Goal: Information Seeking & Learning: Learn about a topic

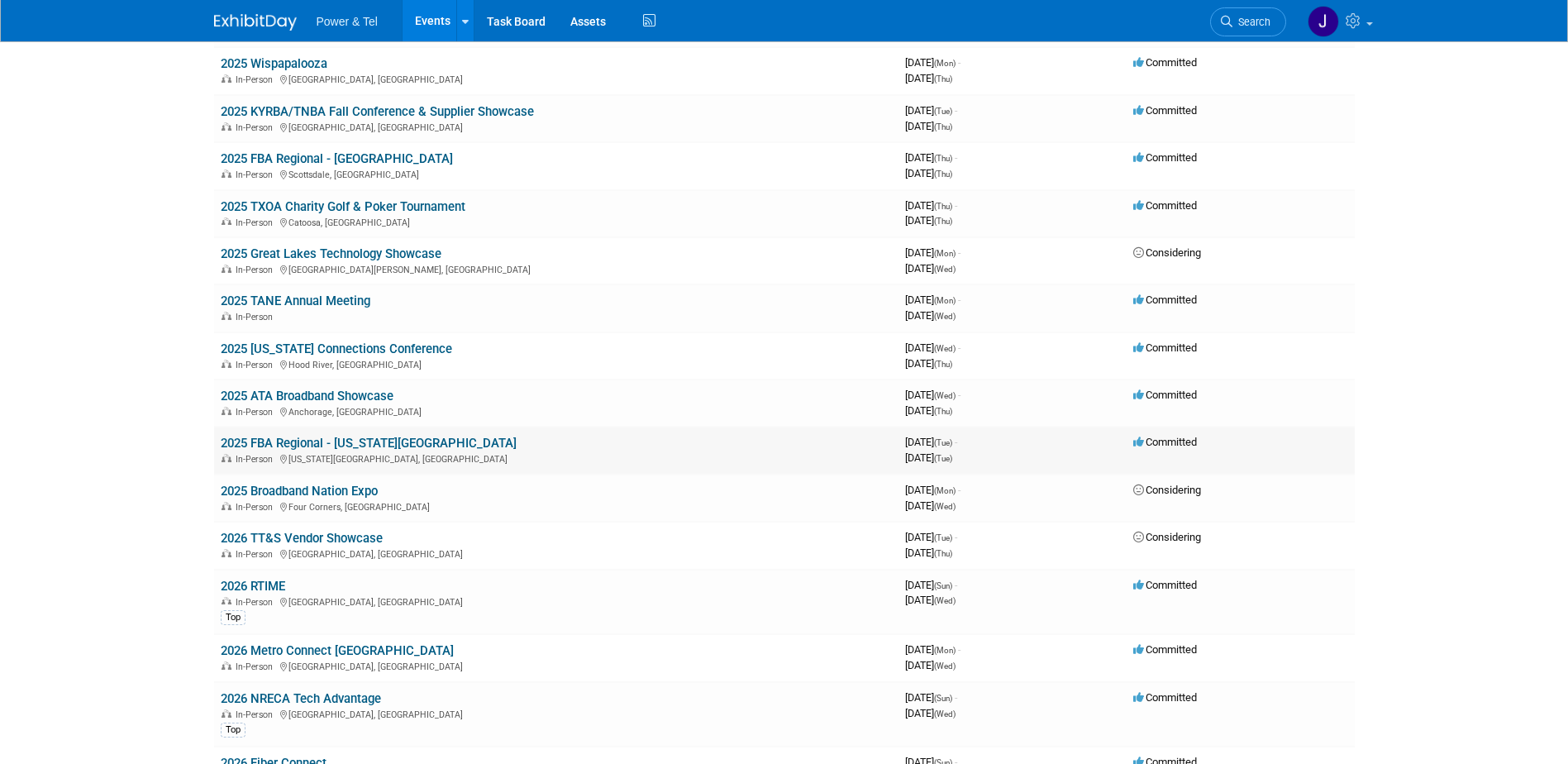
scroll to position [1652, 0]
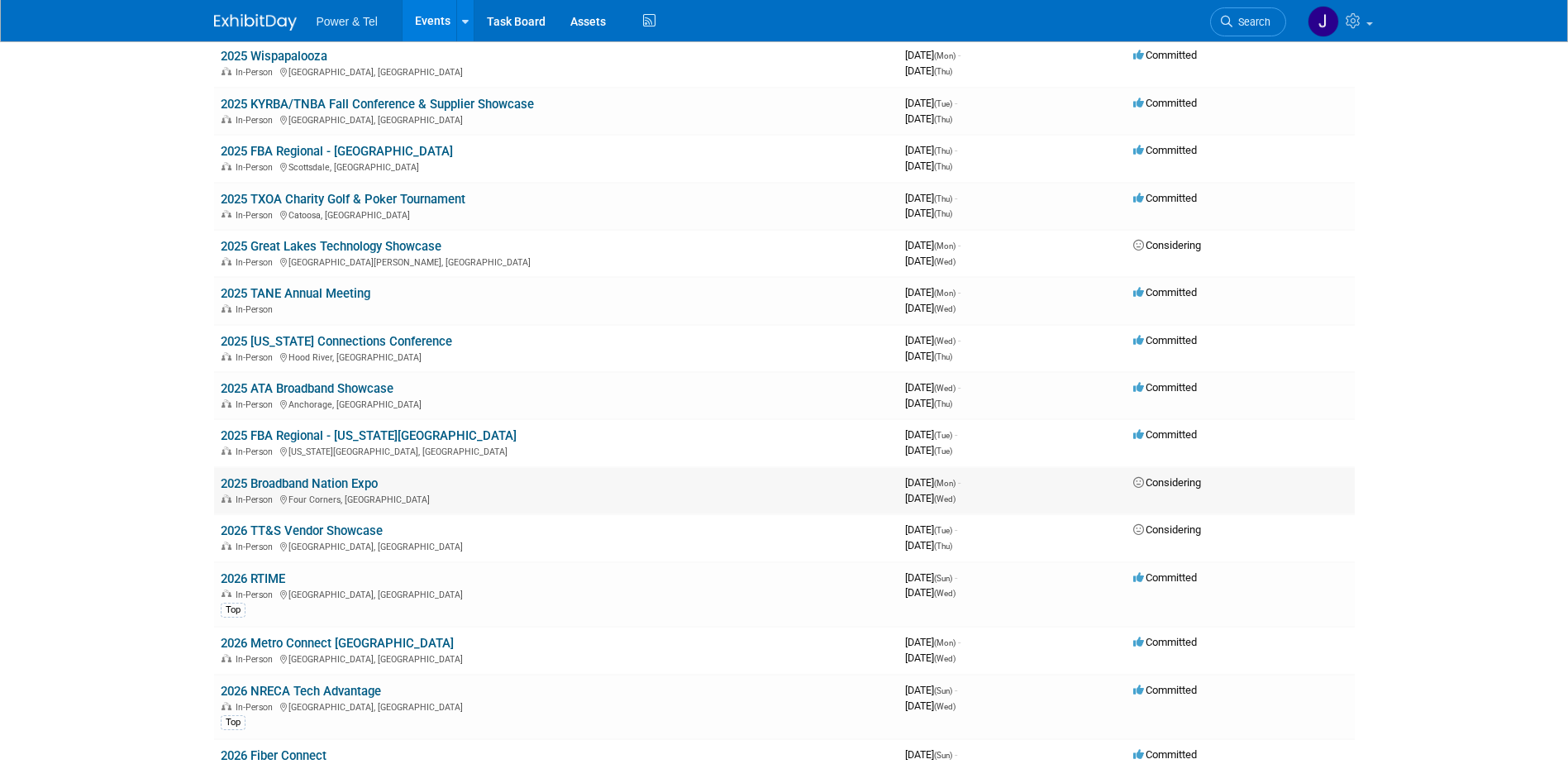
click at [371, 484] on link "2025 Broadband Nation Expo" at bounding box center [299, 483] width 157 height 15
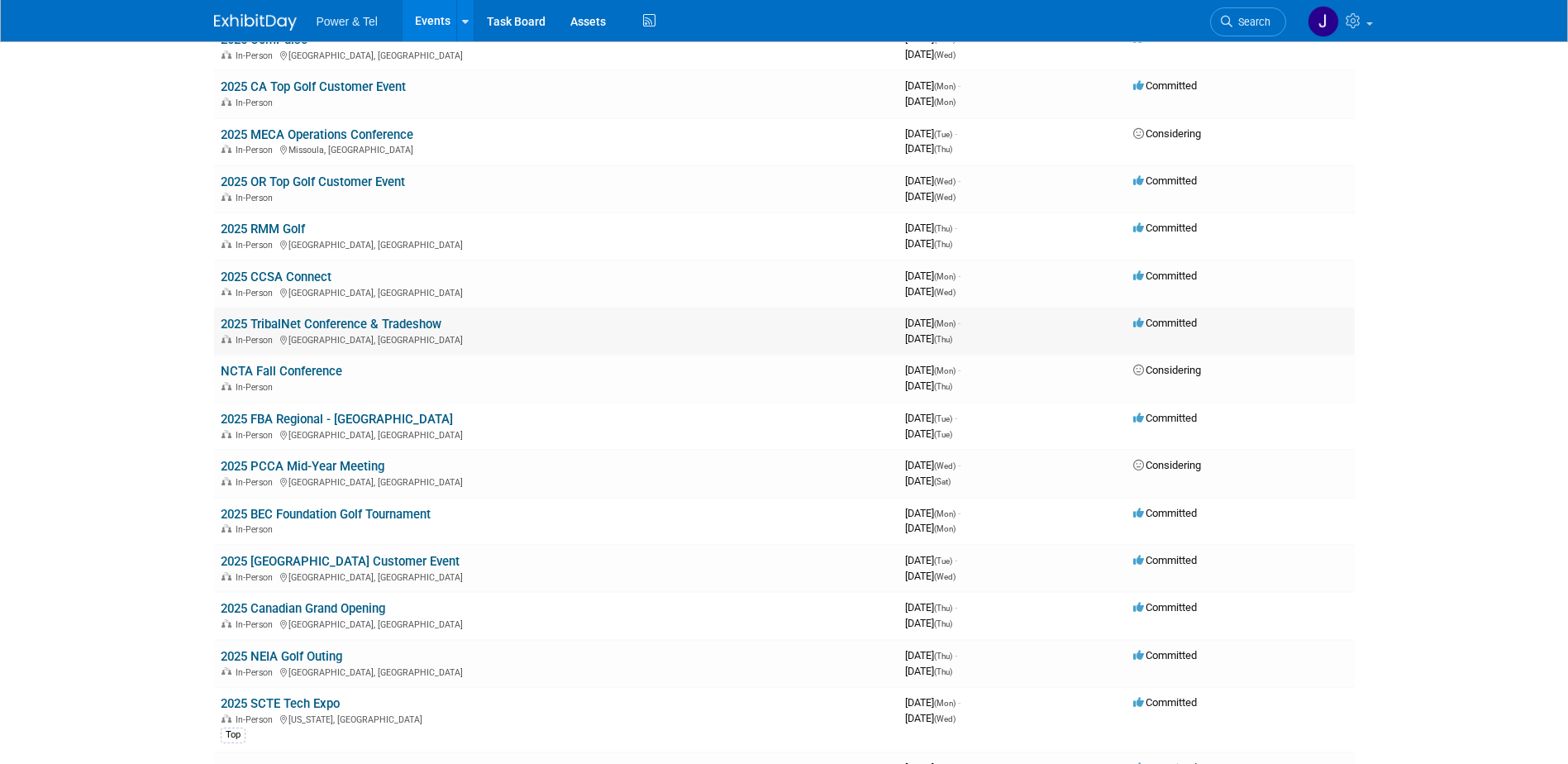
scroll to position [496, 0]
click at [283, 281] on link "2025 CCSA Connect" at bounding box center [276, 278] width 111 height 15
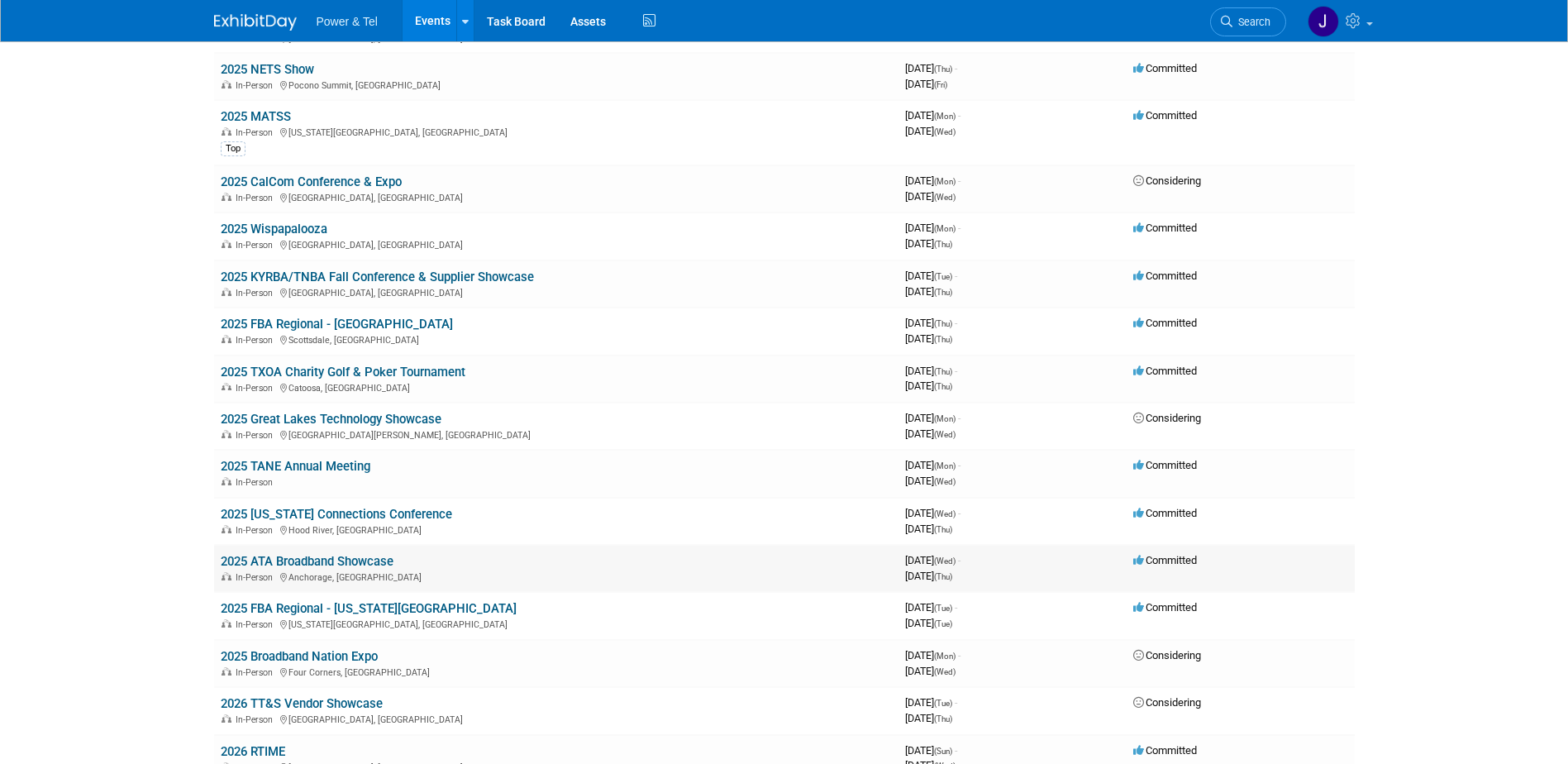
scroll to position [1488, 0]
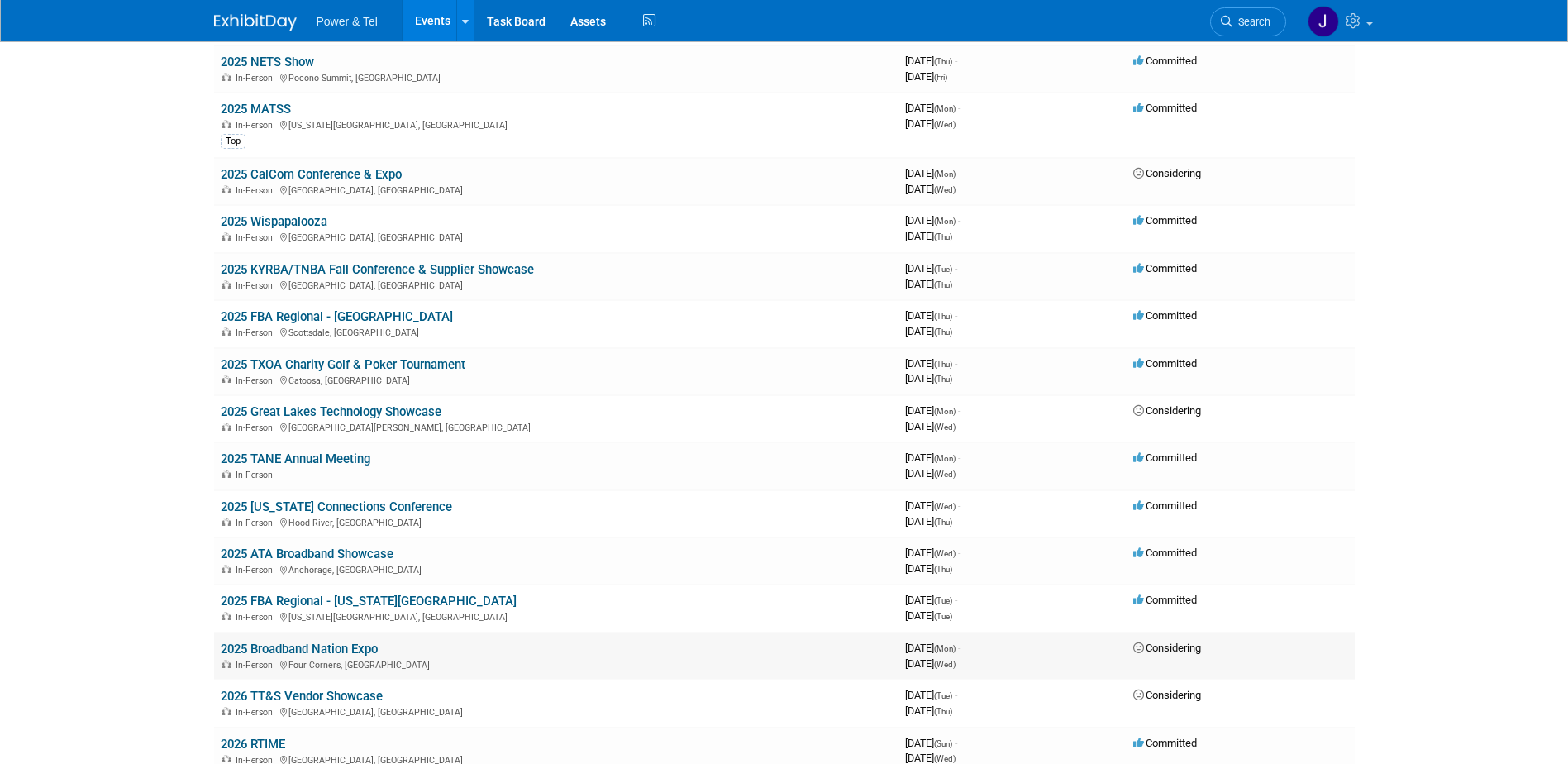
click at [307, 650] on link "2025 Broadband Nation Expo" at bounding box center [299, 649] width 157 height 15
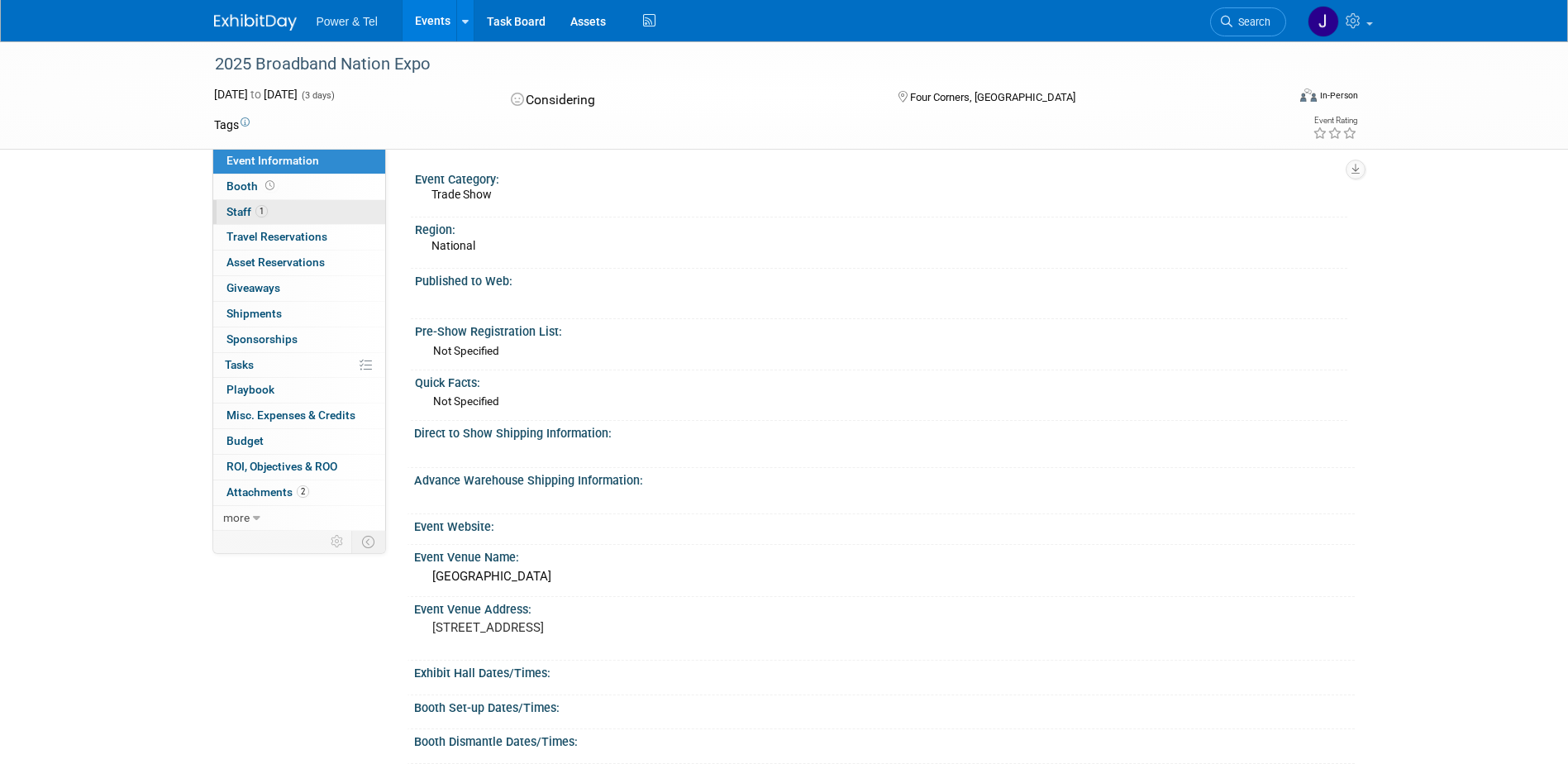
click at [242, 218] on link "1 Staff 1" at bounding box center [300, 213] width 172 height 25
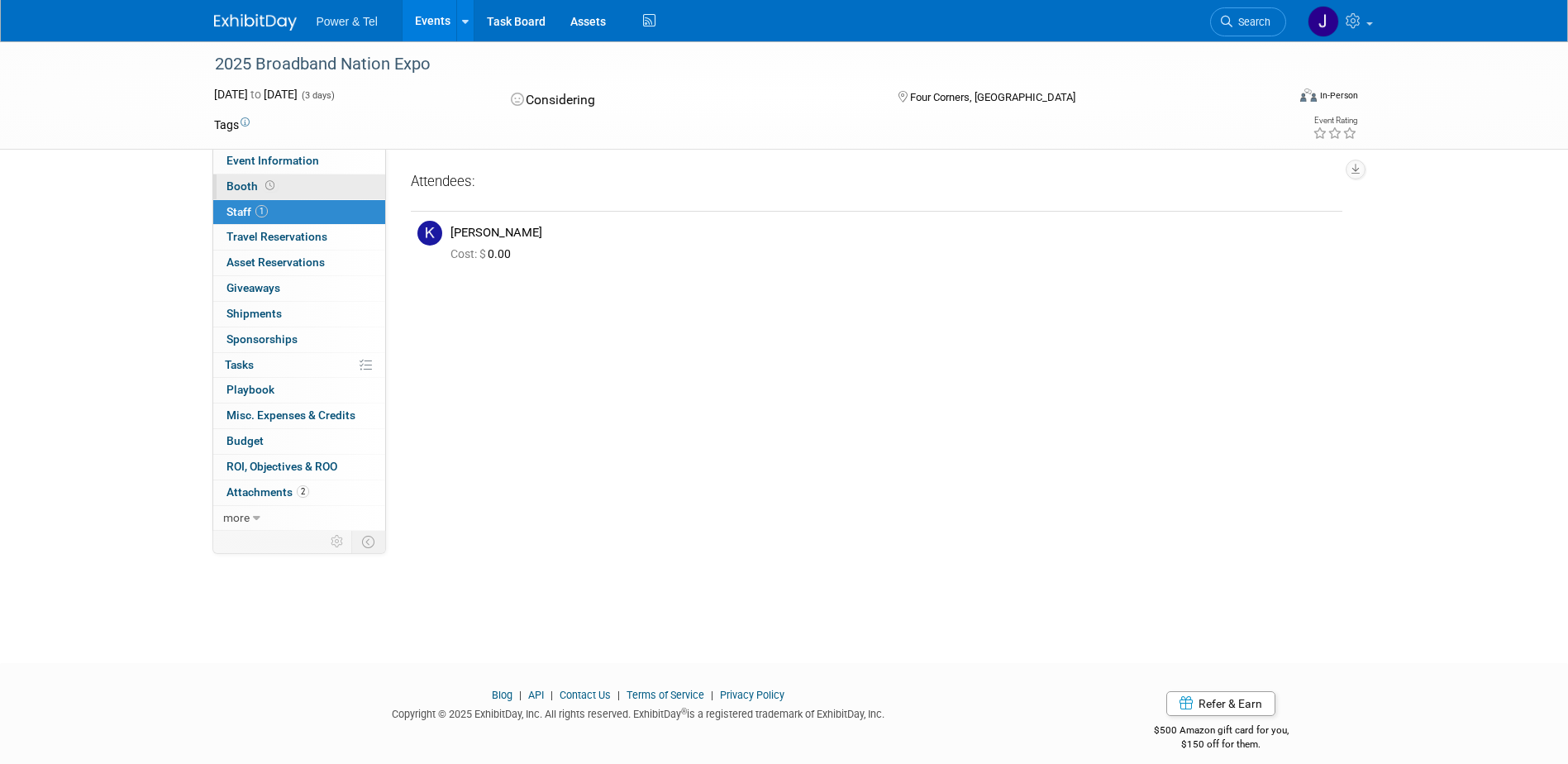
click at [242, 187] on span "Booth" at bounding box center [253, 186] width 52 height 13
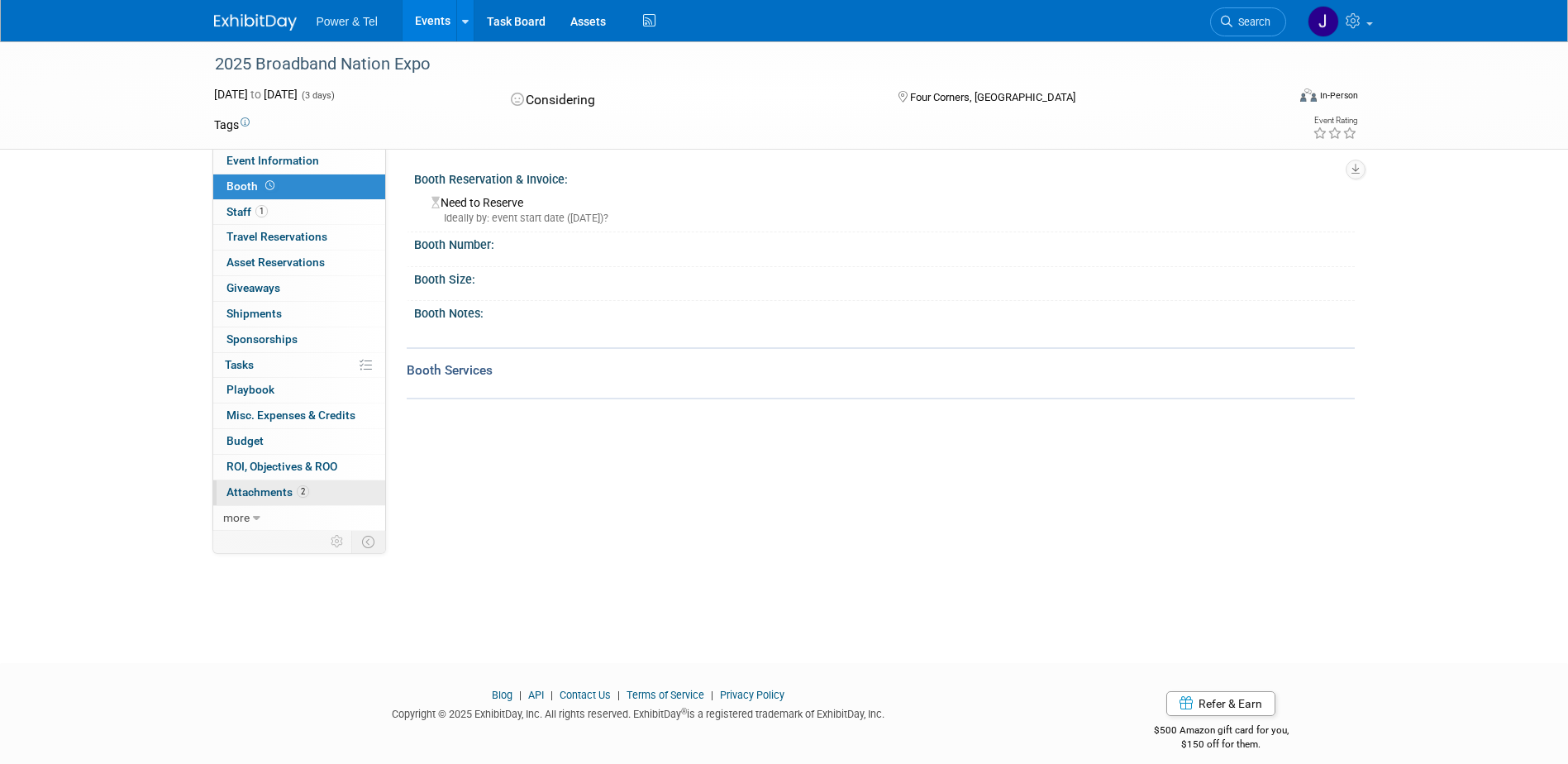
click at [273, 490] on span "Attachments 2" at bounding box center [268, 492] width 82 height 13
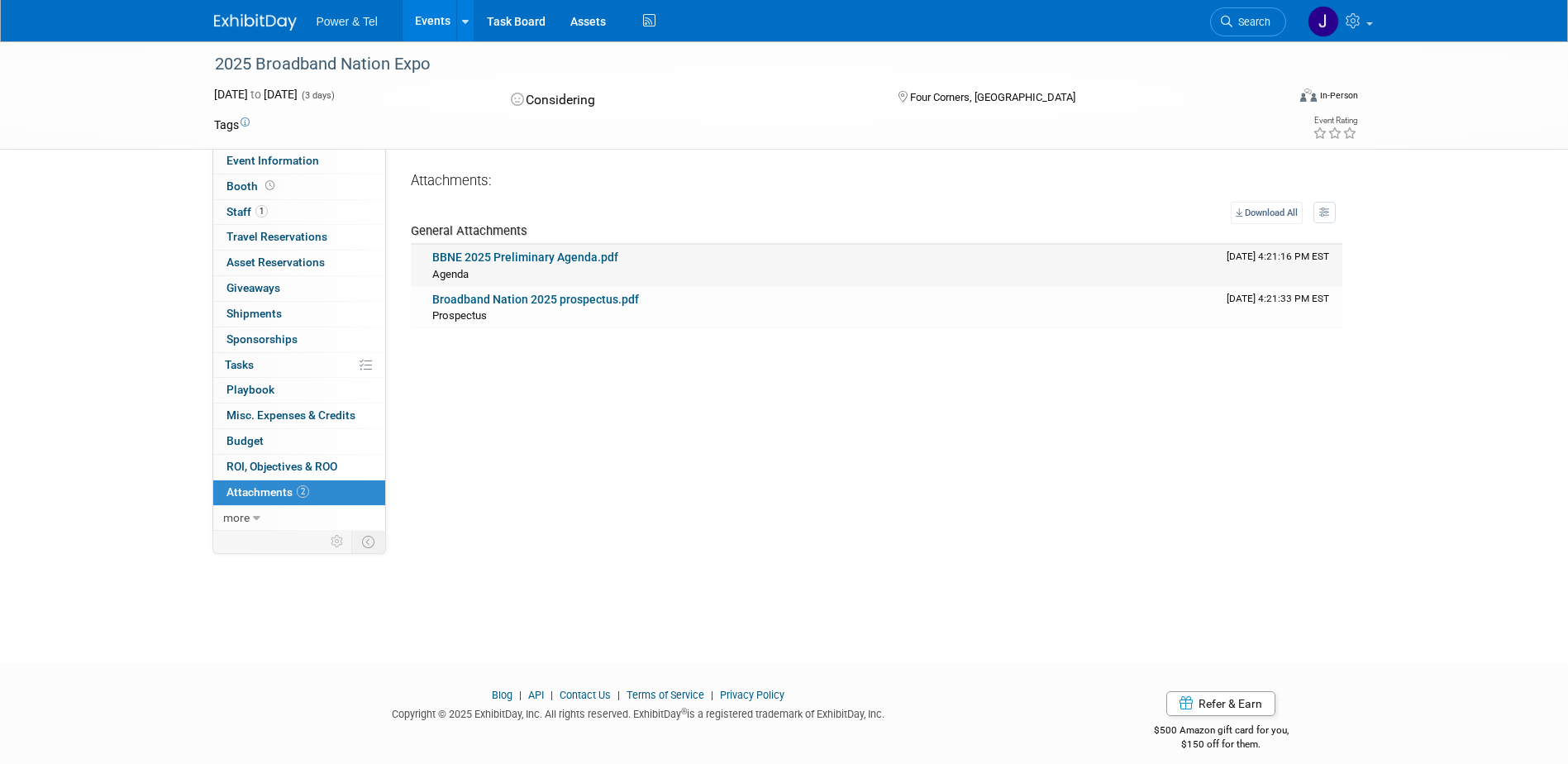
click at [565, 253] on link "BBNE 2025 Preliminary Agenda.pdf" at bounding box center [525, 258] width 186 height 13
click at [519, 304] on link "Broadband Nation 2025 prospectus.pdf" at bounding box center [535, 300] width 207 height 13
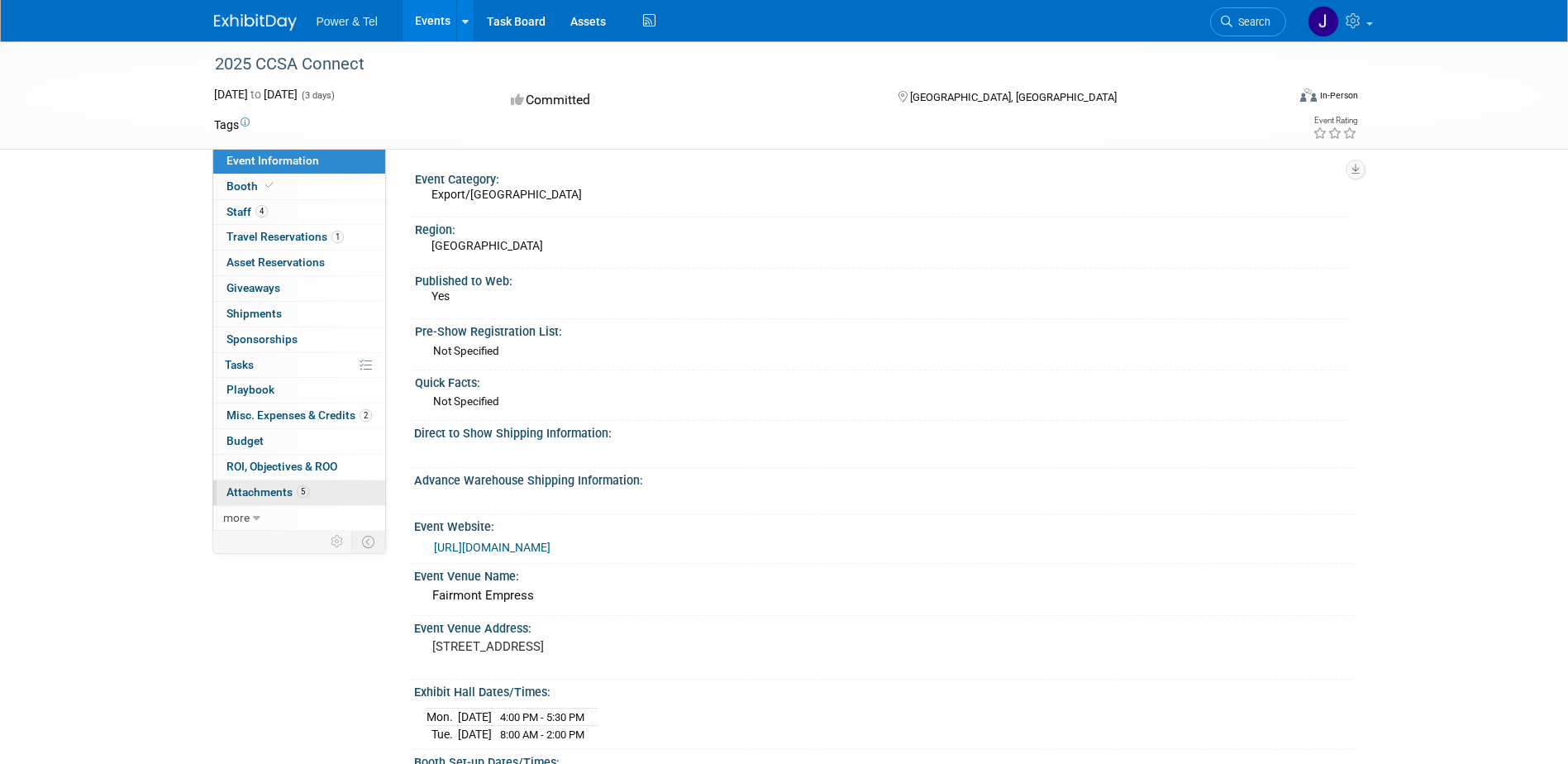
click at [253, 495] on span "Attachments 5" at bounding box center [268, 492] width 82 height 13
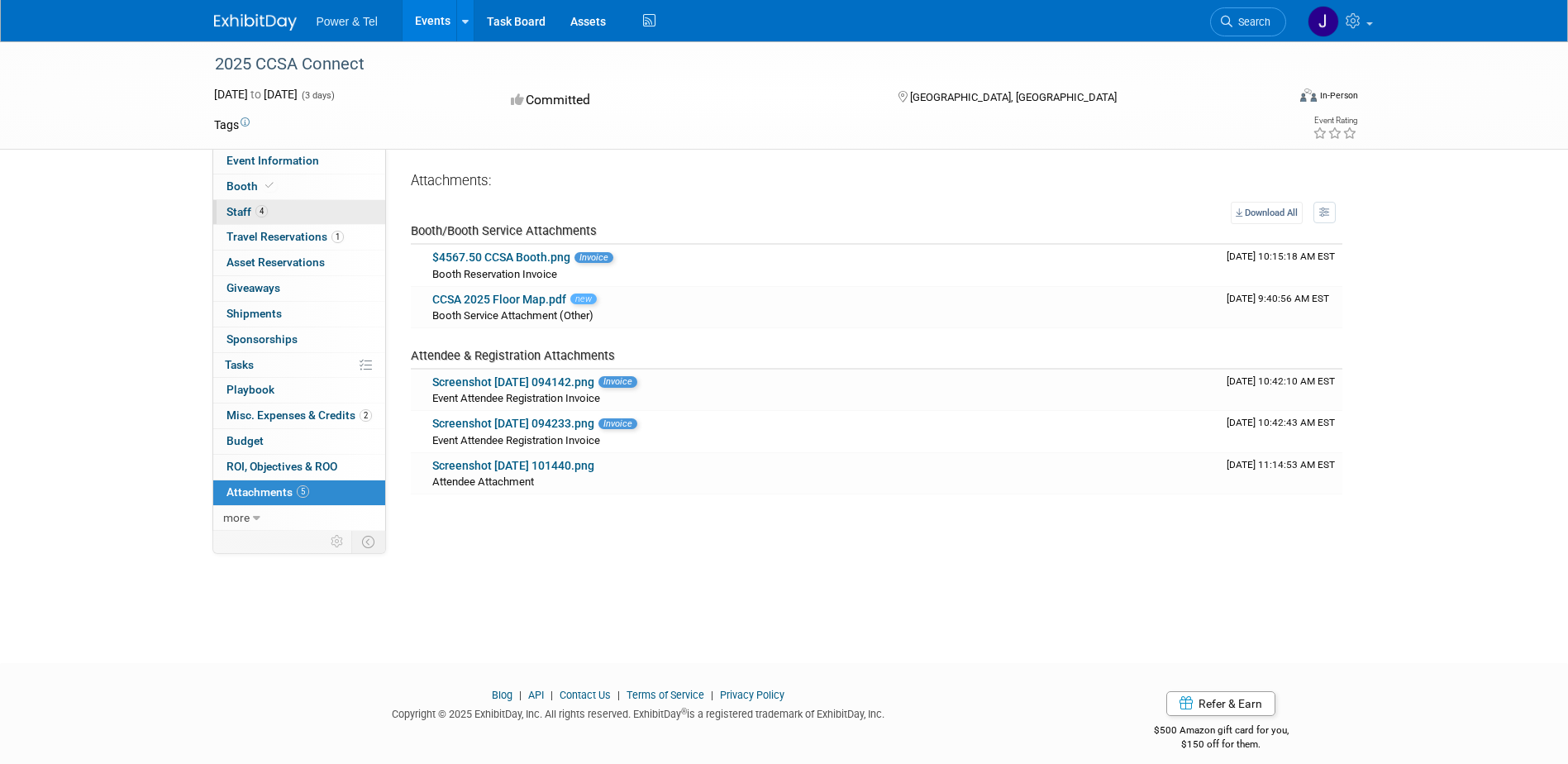
click at [241, 217] on span "Staff 4" at bounding box center [247, 212] width 41 height 13
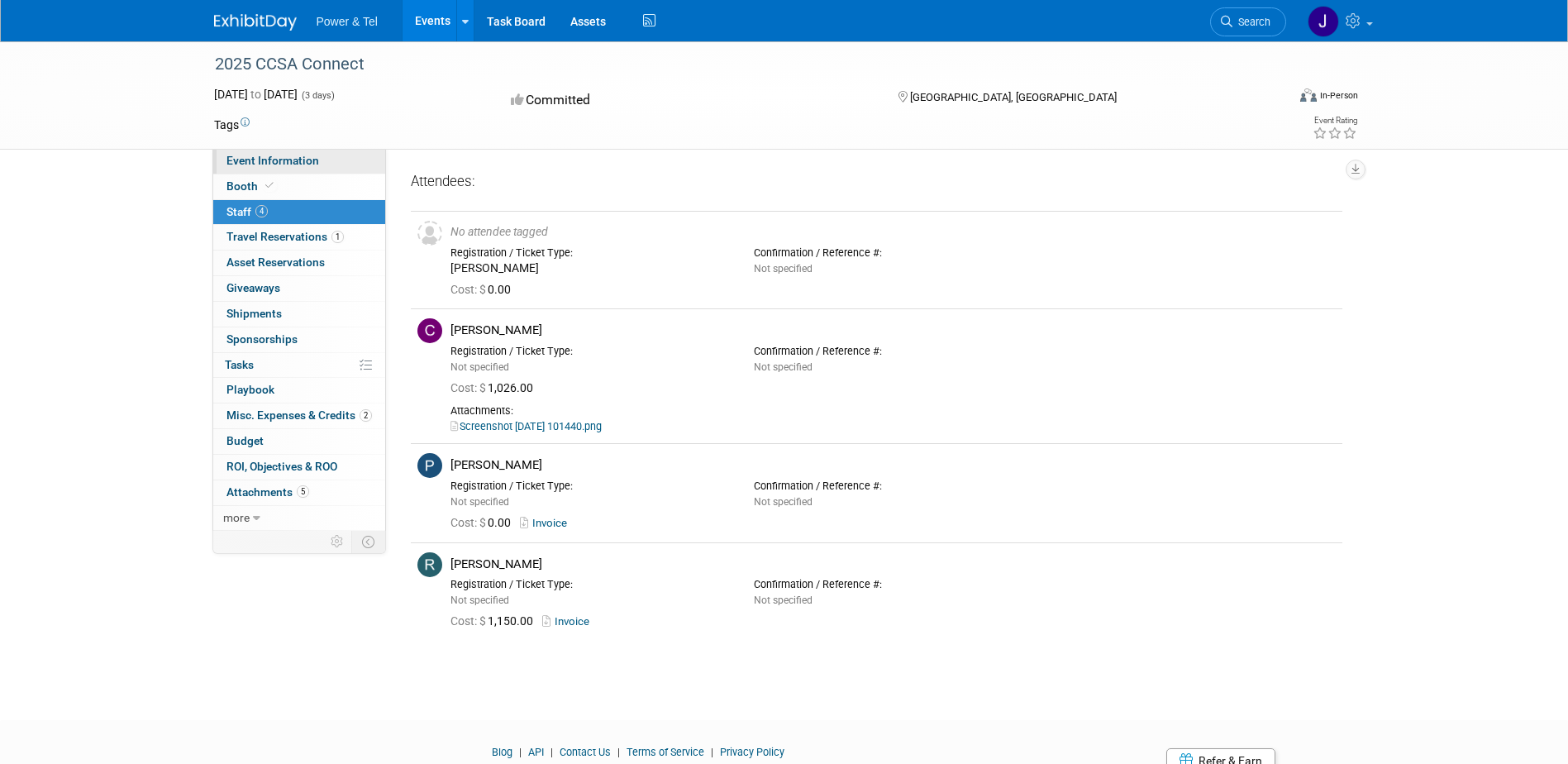
click at [280, 166] on span "Event Information" at bounding box center [273, 161] width 93 height 13
